Goal: Transaction & Acquisition: Purchase product/service

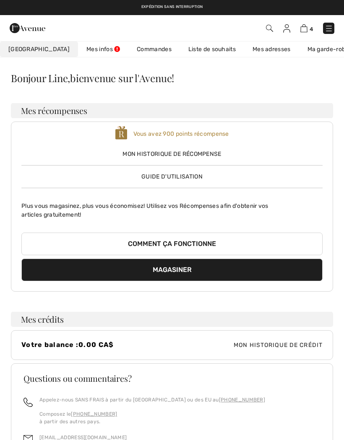
checkbox input "true"
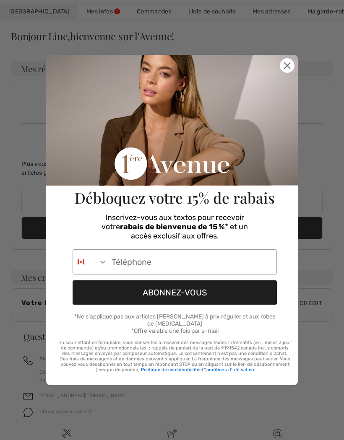
click at [286, 65] on circle "Close dialog" at bounding box center [287, 66] width 14 height 14
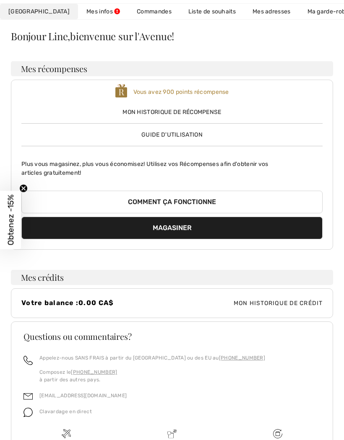
click at [186, 12] on link "Liste de souhaits" at bounding box center [212, 12] width 64 height 16
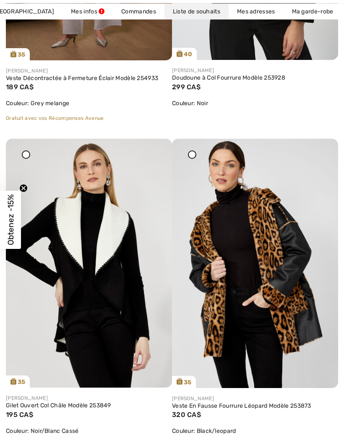
scroll to position [681, 0]
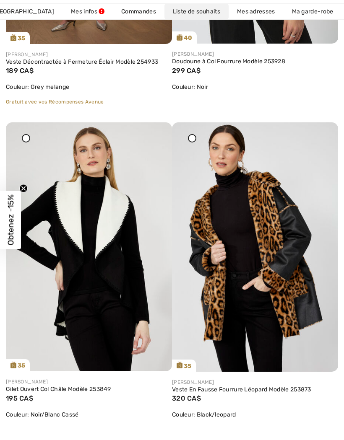
click at [270, 233] on img at bounding box center [255, 246] width 166 height 249
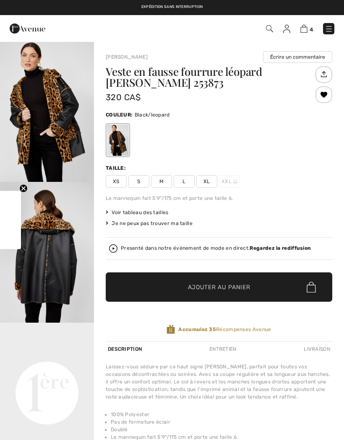
checkbox input "true"
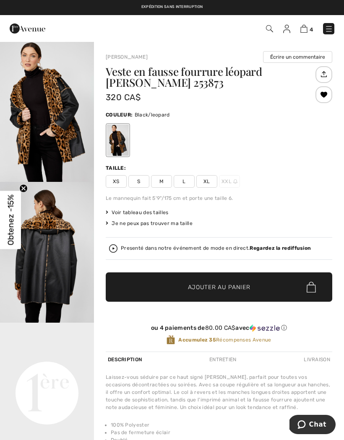
click at [165, 179] on span "M" at bounding box center [161, 181] width 21 height 13
click at [220, 285] on span "Ajouter au panier" at bounding box center [219, 287] width 62 height 9
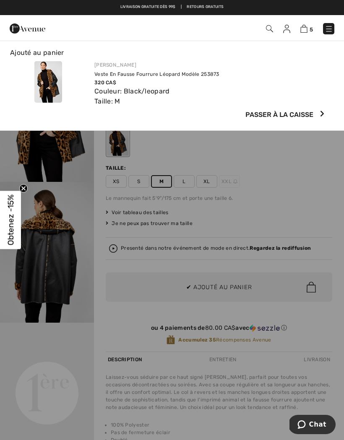
click at [306, 27] on img at bounding box center [303, 29] width 7 height 8
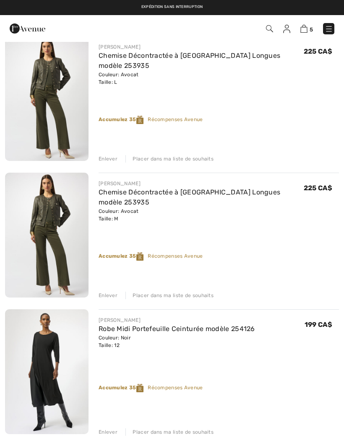
scroll to position [224, 0]
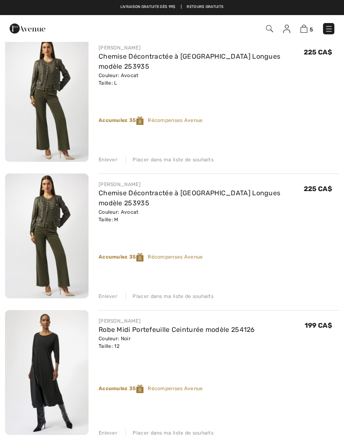
click at [172, 158] on div "Placer dans ma liste de souhaits" at bounding box center [169, 160] width 88 height 8
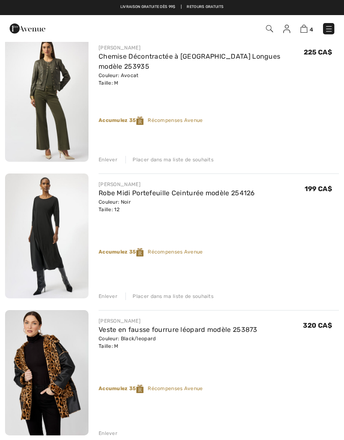
click at [162, 160] on div "Placer dans ma liste de souhaits" at bounding box center [169, 160] width 88 height 8
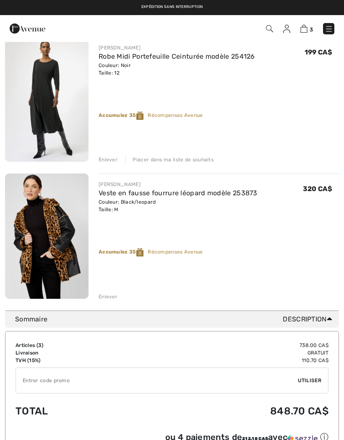
click at [167, 160] on div "Placer dans ma liste de souhaits" at bounding box center [169, 160] width 88 height 8
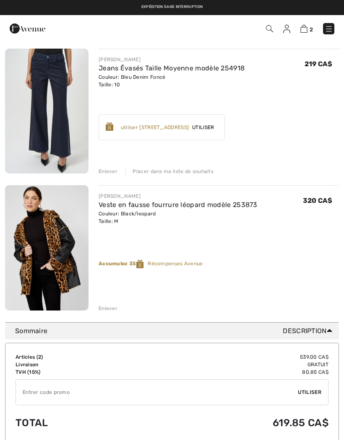
scroll to position [0, 0]
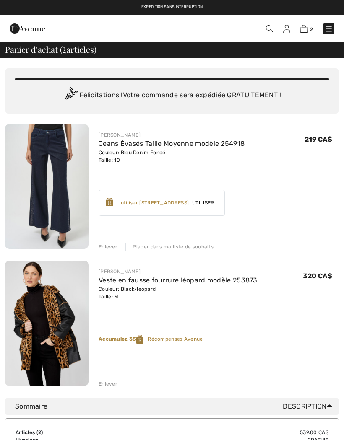
click at [179, 249] on div "Placer dans ma liste de souhaits" at bounding box center [169, 247] width 88 height 8
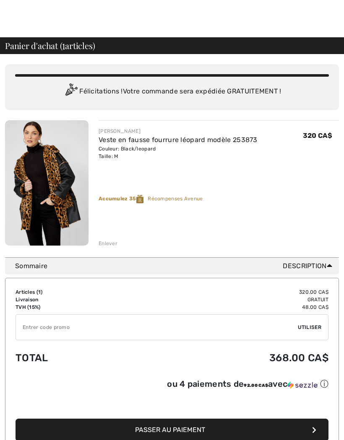
scroll to position [8, 0]
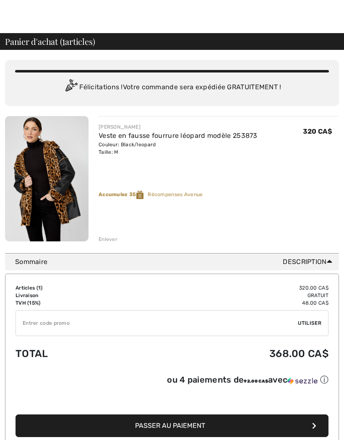
click at [177, 428] on span "Passer au paiement" at bounding box center [170, 426] width 70 height 8
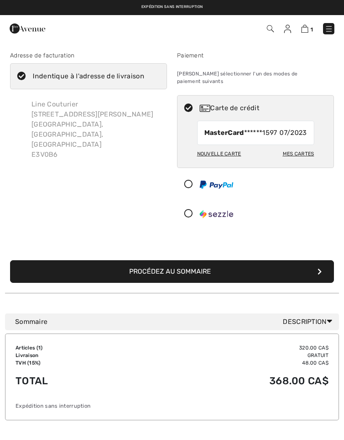
click at [306, 155] on div "Mes cartes" at bounding box center [297, 154] width 31 height 14
radio input "true"
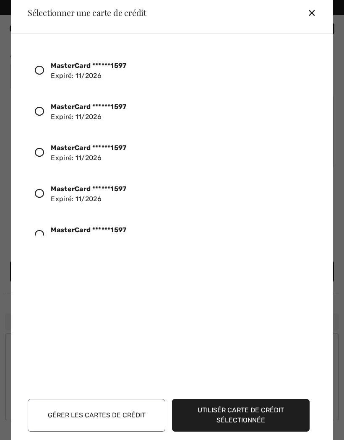
click at [44, 71] on icon at bounding box center [39, 70] width 9 height 9
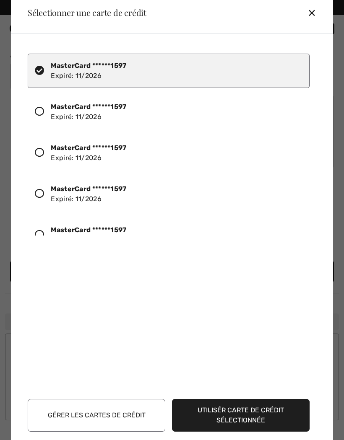
click at [248, 415] on button "Utilisér carte de crédit sélectionnée" at bounding box center [240, 415] width 137 height 33
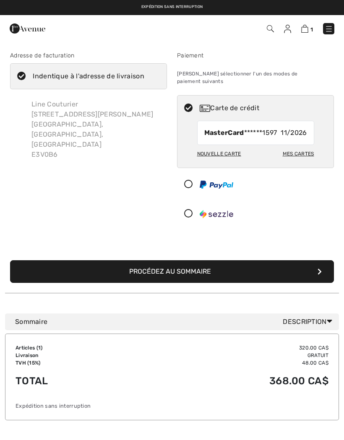
click at [180, 260] on button "Procédez au sommaire" at bounding box center [172, 271] width 324 height 23
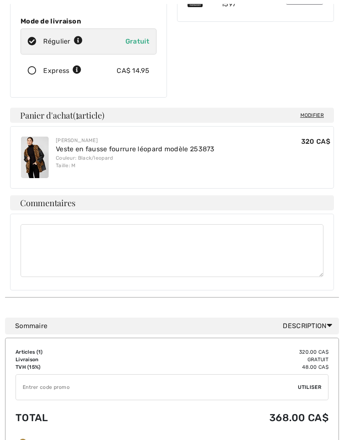
scroll to position [181, 0]
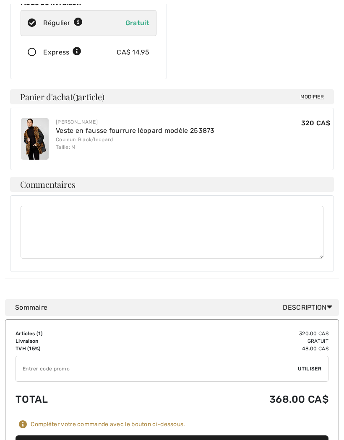
click at [181, 436] on button "Placer votre commande" at bounding box center [172, 447] width 313 height 23
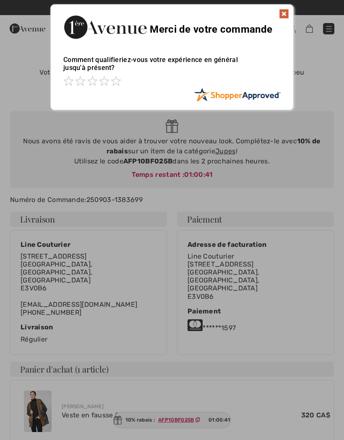
click at [285, 15] on img at bounding box center [284, 14] width 10 height 10
